Goal: Task Accomplishment & Management: Manage account settings

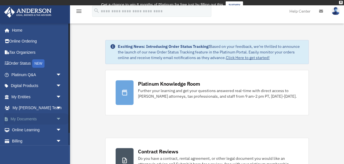
click at [35, 118] on link "My Documents arrow_drop_down" at bounding box center [37, 118] width 66 height 11
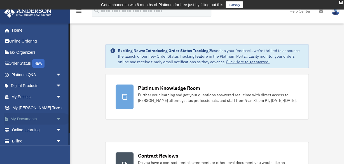
click at [58, 117] on span "arrow_drop_down" at bounding box center [61, 118] width 11 height 11
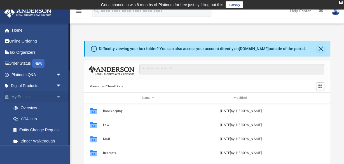
scroll to position [127, 246]
click at [60, 96] on span "arrow_drop_down" at bounding box center [61, 96] width 11 height 11
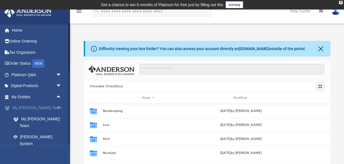
click at [59, 108] on span "arrow_drop_down" at bounding box center [61, 107] width 11 height 11
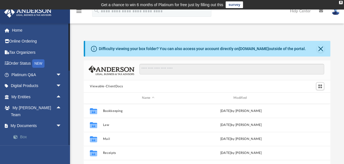
click at [23, 131] on link "Box" at bounding box center [39, 136] width 62 height 11
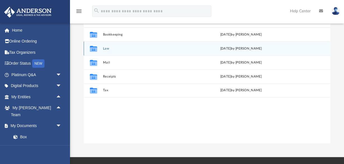
scroll to position [77, 0]
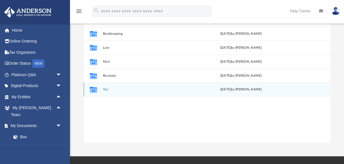
click at [95, 90] on icon "grid" at bounding box center [93, 90] width 7 height 4
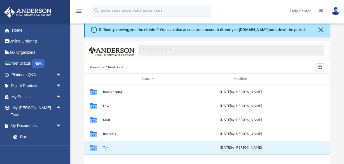
scroll to position [0, 0]
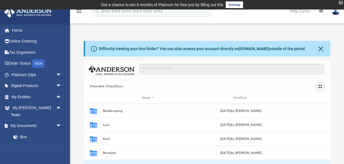
click at [340, 3] on div "X" at bounding box center [340, 2] width 4 height 3
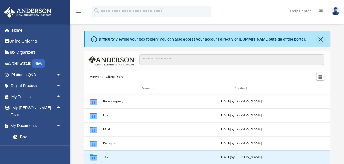
click at [333, 10] on img at bounding box center [335, 11] width 8 height 8
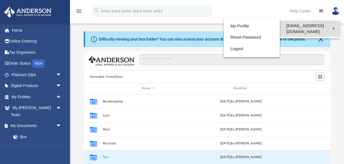
click at [330, 24] on link "[EMAIL_ADDRESS][DOMAIN_NAME]" at bounding box center [309, 28] width 60 height 16
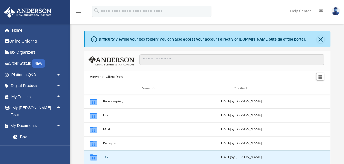
click at [318, 26] on div "Difficulty viewing your box folder? You can also access your account directly o…" at bounding box center [207, 115] width 274 height 190
drag, startPoint x: 335, startPoint y: 10, endPoint x: 326, endPoint y: 15, distance: 10.4
click at [335, 10] on img at bounding box center [335, 11] width 8 height 8
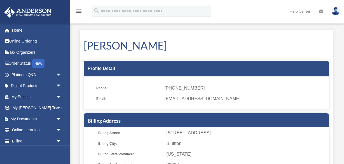
click at [336, 10] on img at bounding box center [335, 11] width 8 height 8
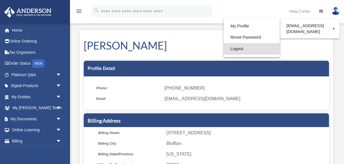
click at [230, 48] on link "Logout" at bounding box center [251, 48] width 56 height 11
